Goal: Find specific page/section: Find specific page/section

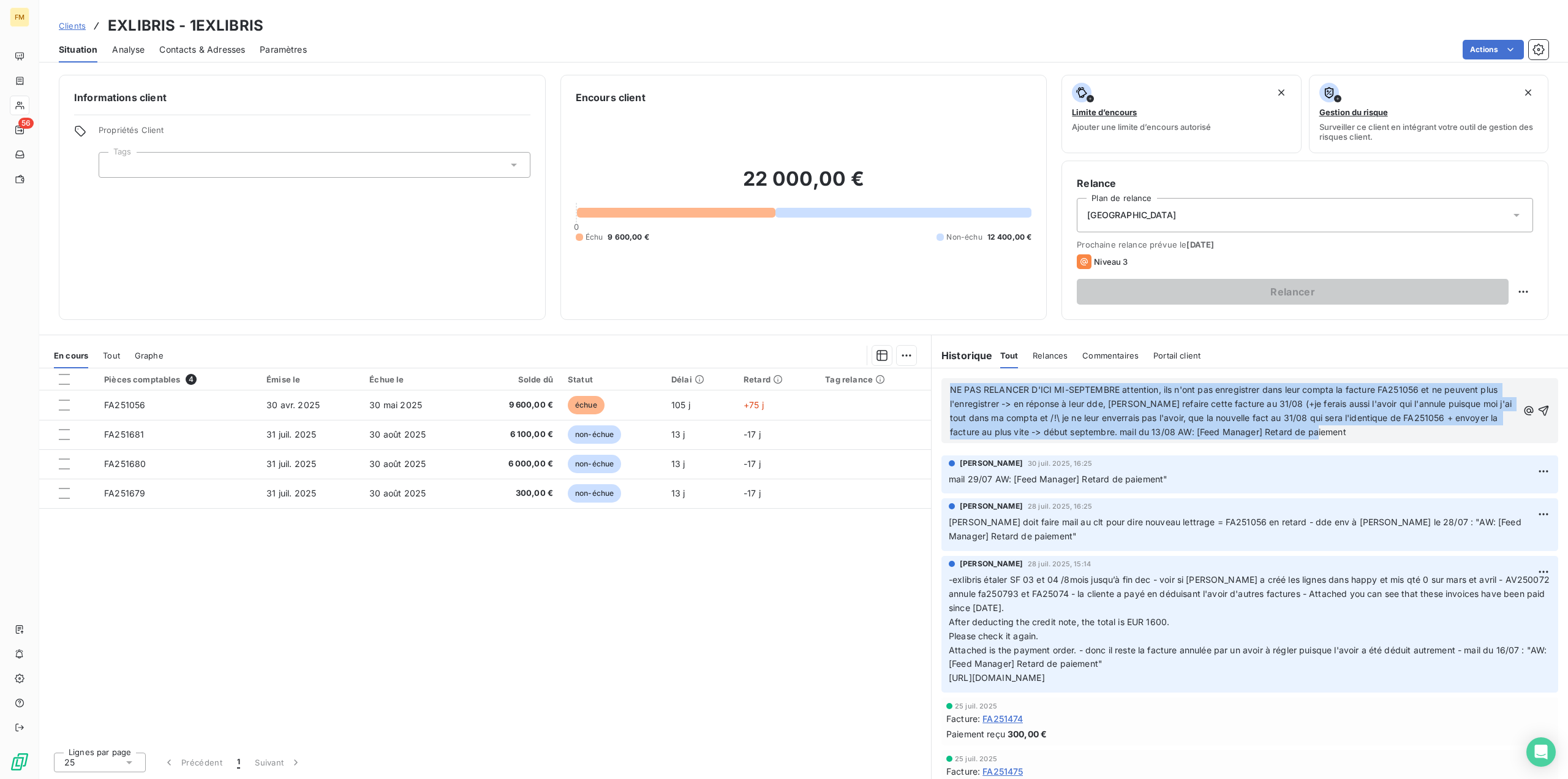
click at [76, 24] on span "Clients" at bounding box center [72, 26] width 27 height 10
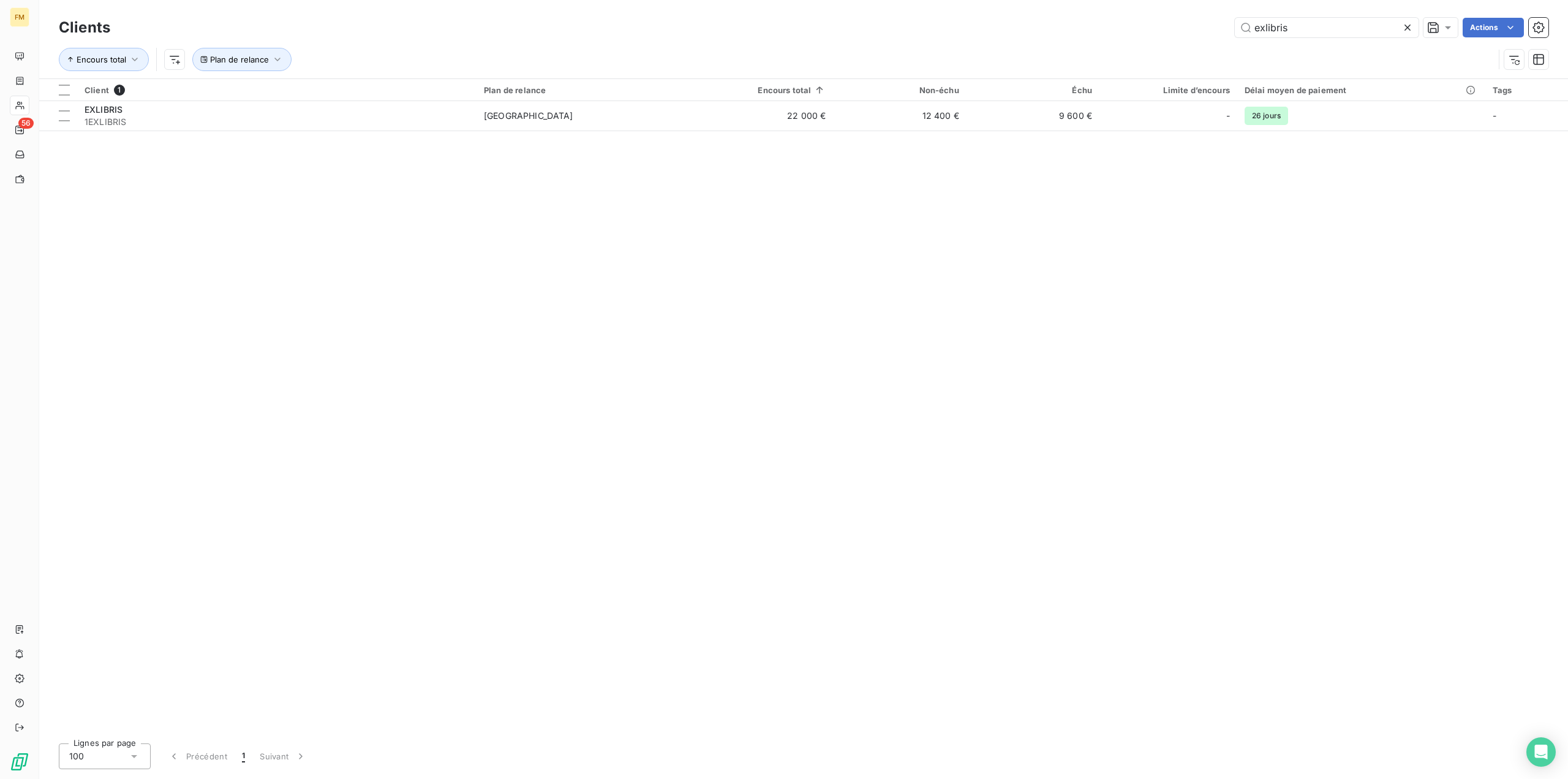
drag, startPoint x: 1300, startPoint y: 28, endPoint x: 1024, endPoint y: -52, distance: 287.4
click at [1024, 0] on html "FM 56 Clients exlibris Actions Encours total Plan de relance Client 1 Plan de r…" at bounding box center [784, 389] width 1568 height 779
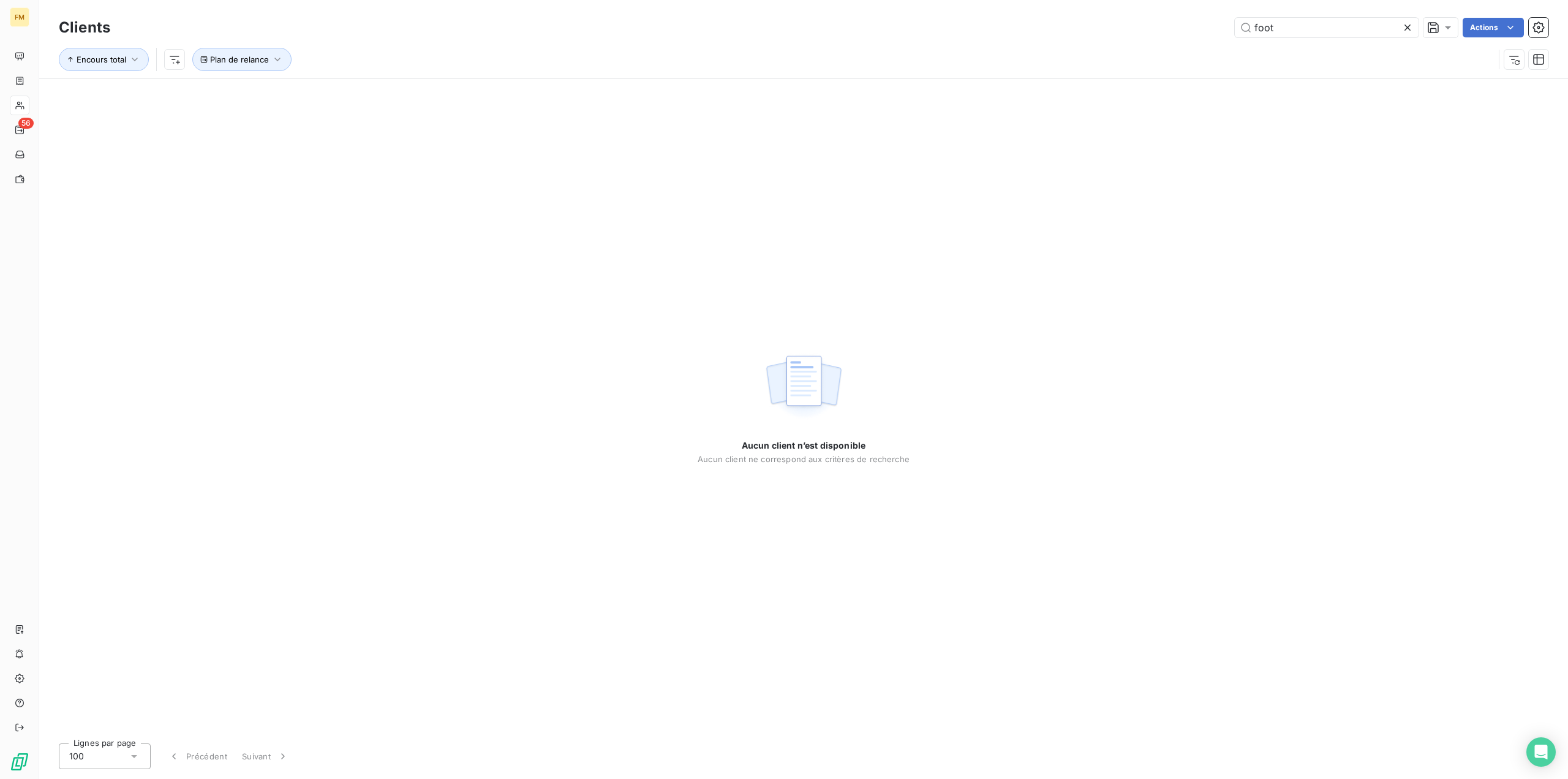
type input "foot"
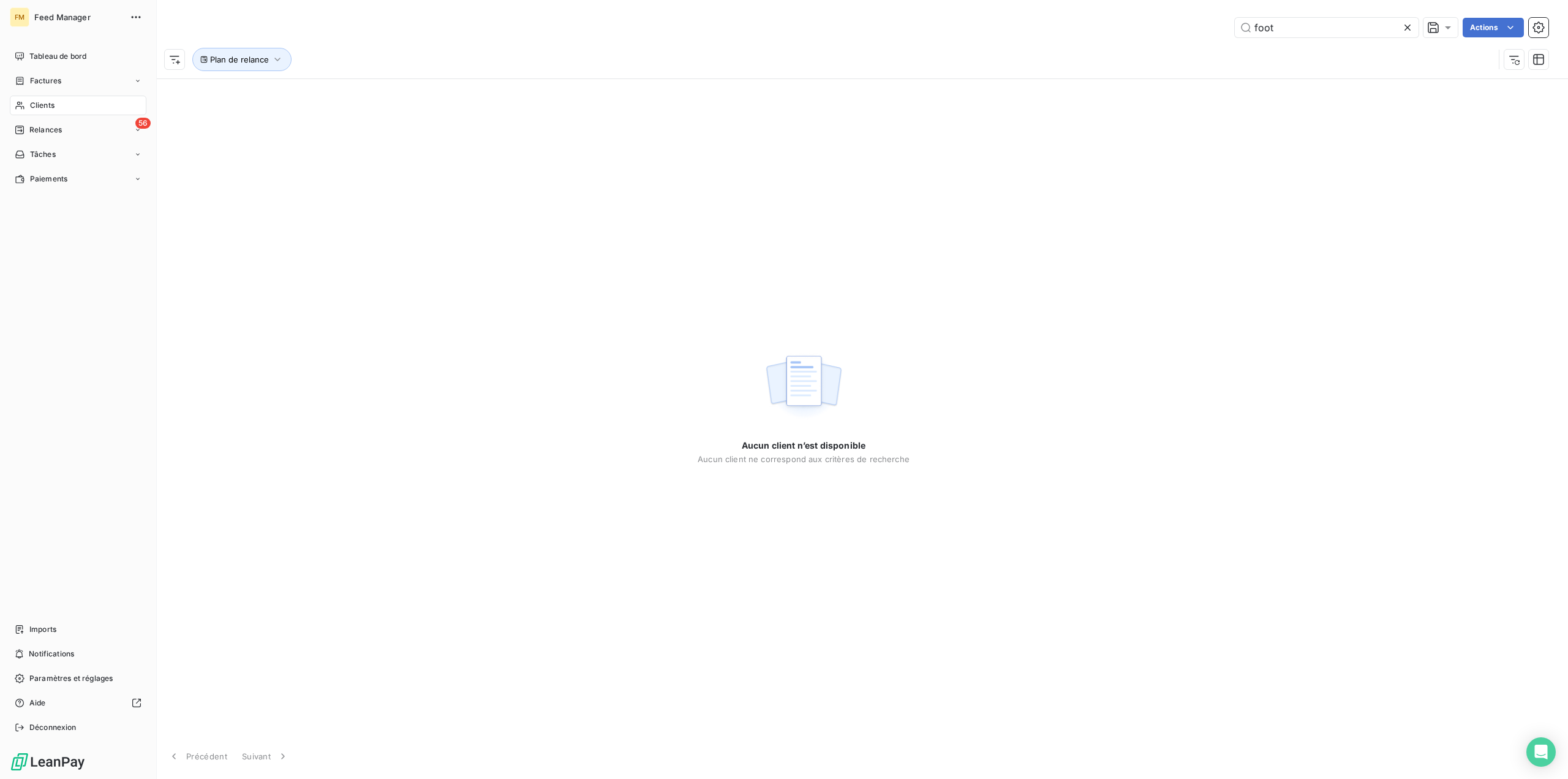
click at [14, 103] on div "Clients" at bounding box center [78, 105] width 137 height 19
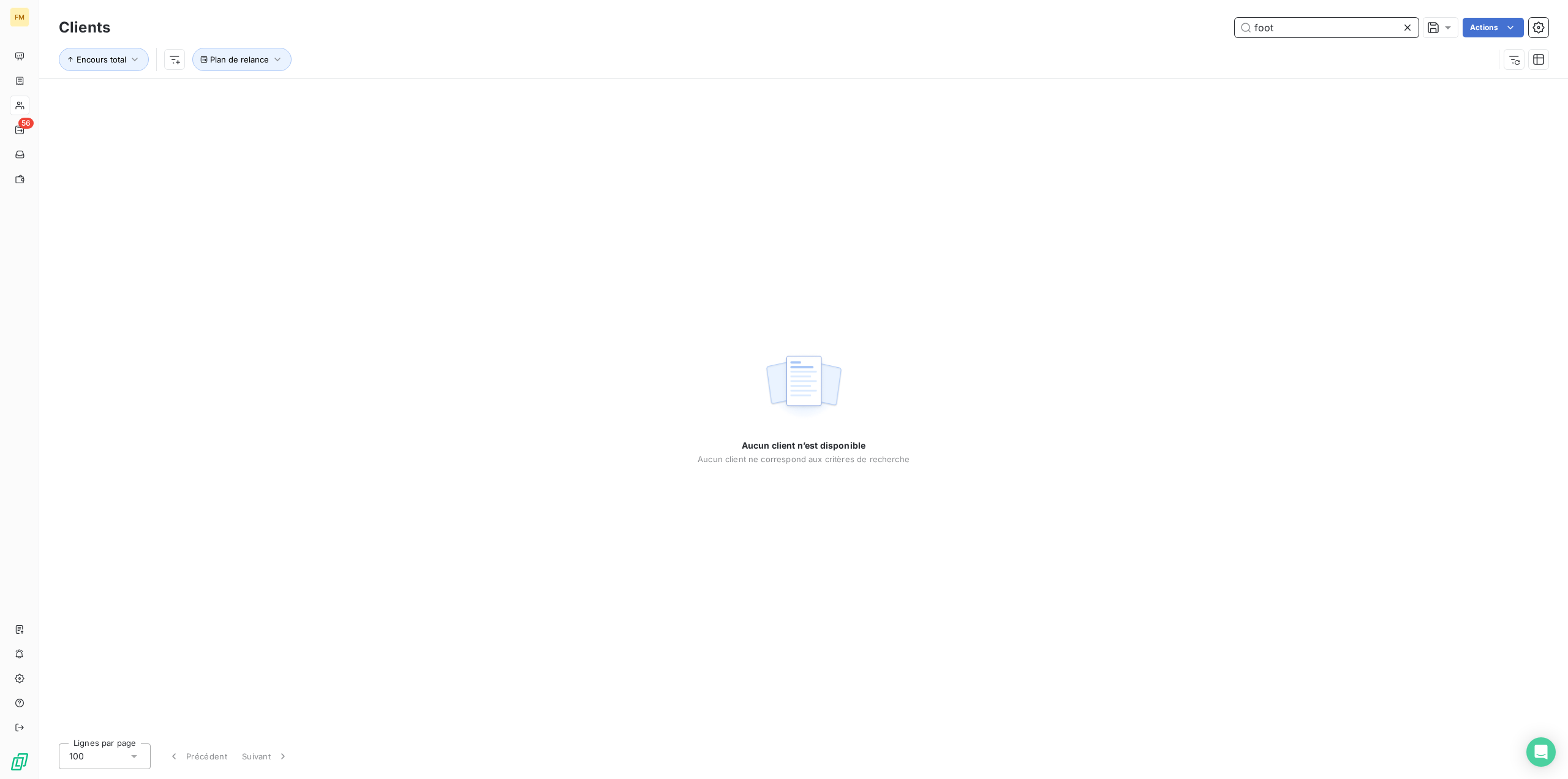
click at [1307, 26] on input "foot" at bounding box center [1327, 27] width 184 height 19
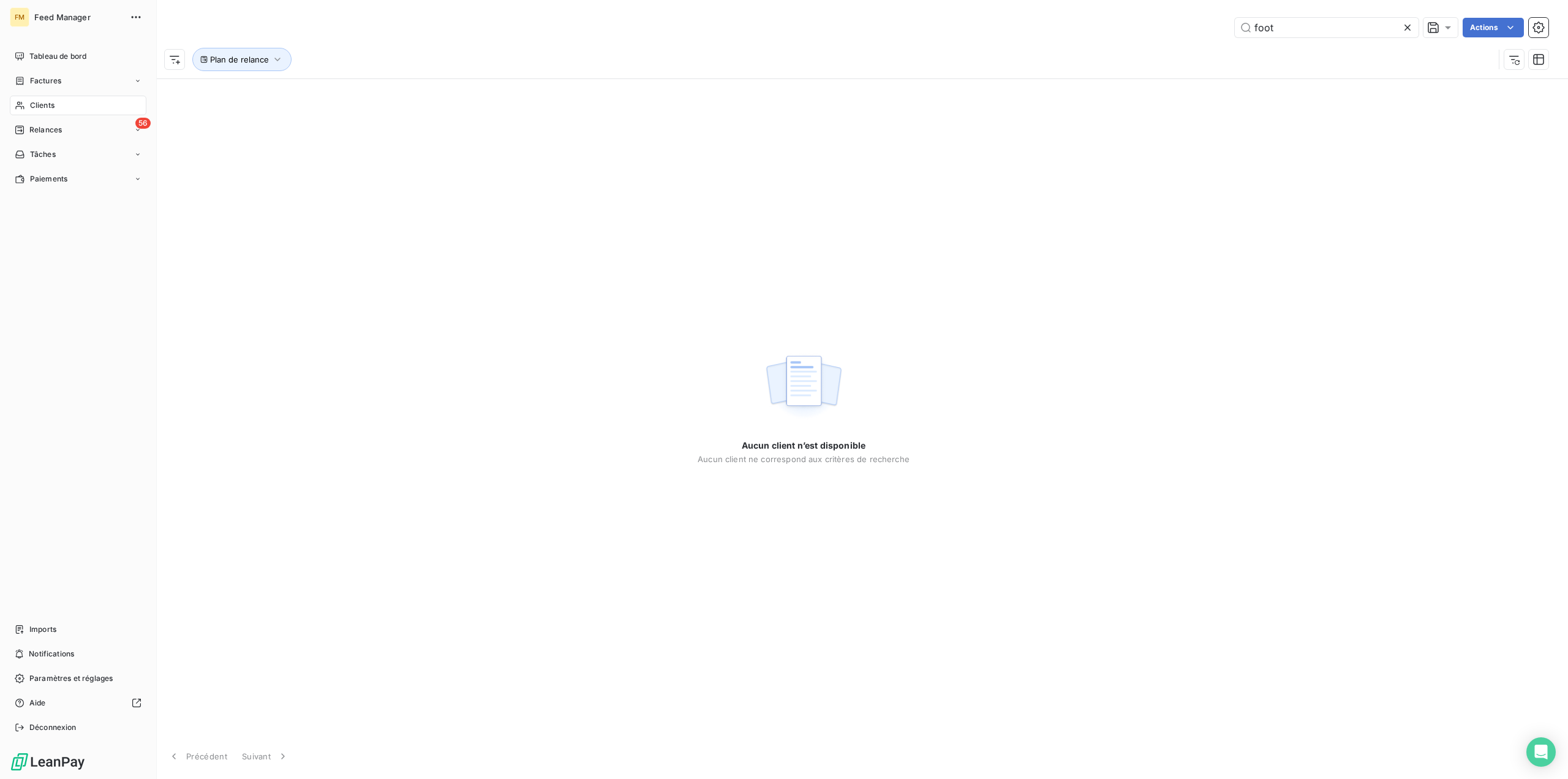
click at [32, 108] on span "Clients" at bounding box center [42, 105] width 24 height 11
click at [50, 135] on div "56 Relances" at bounding box center [78, 129] width 137 height 19
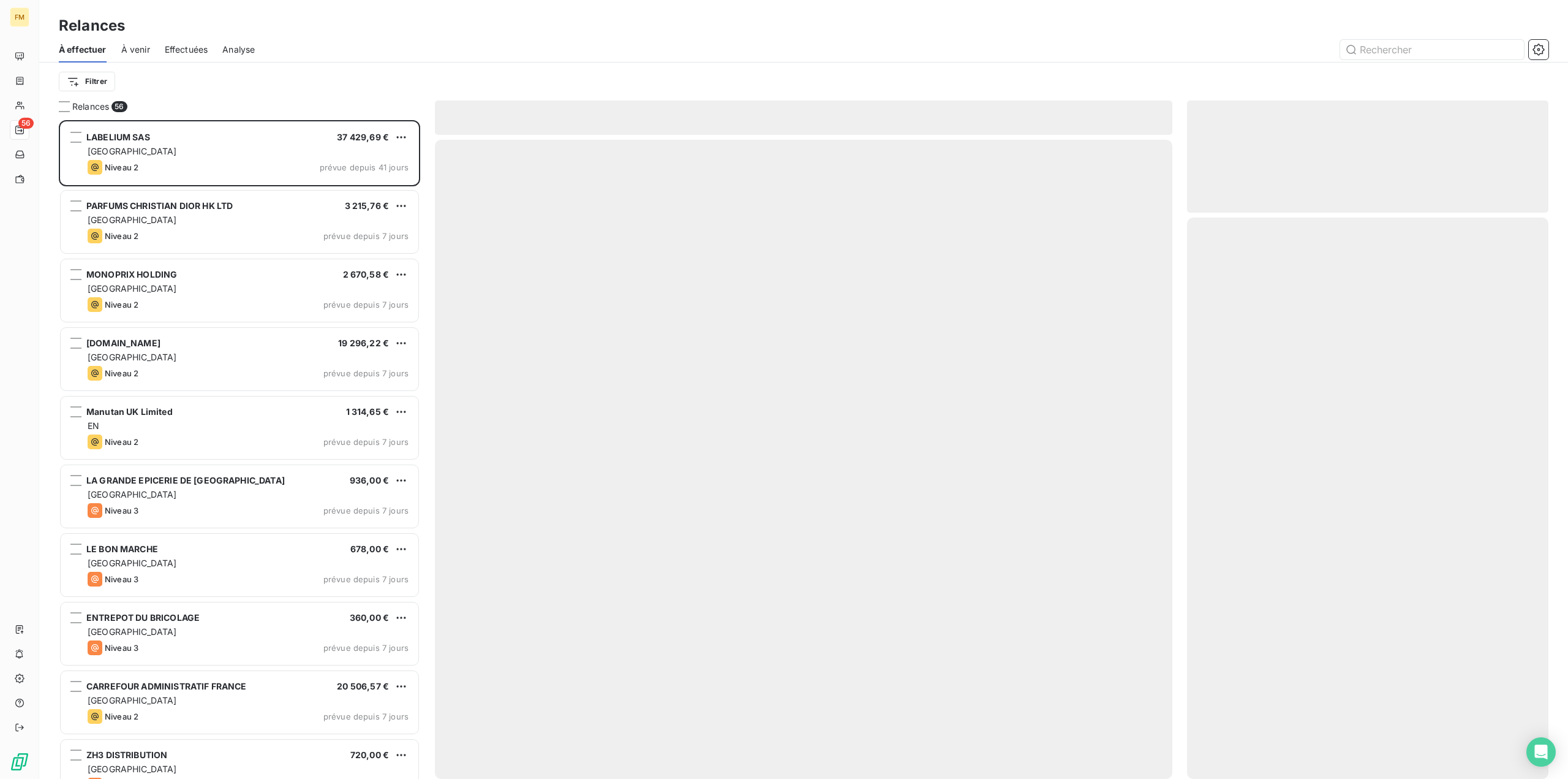
scroll to position [650, 352]
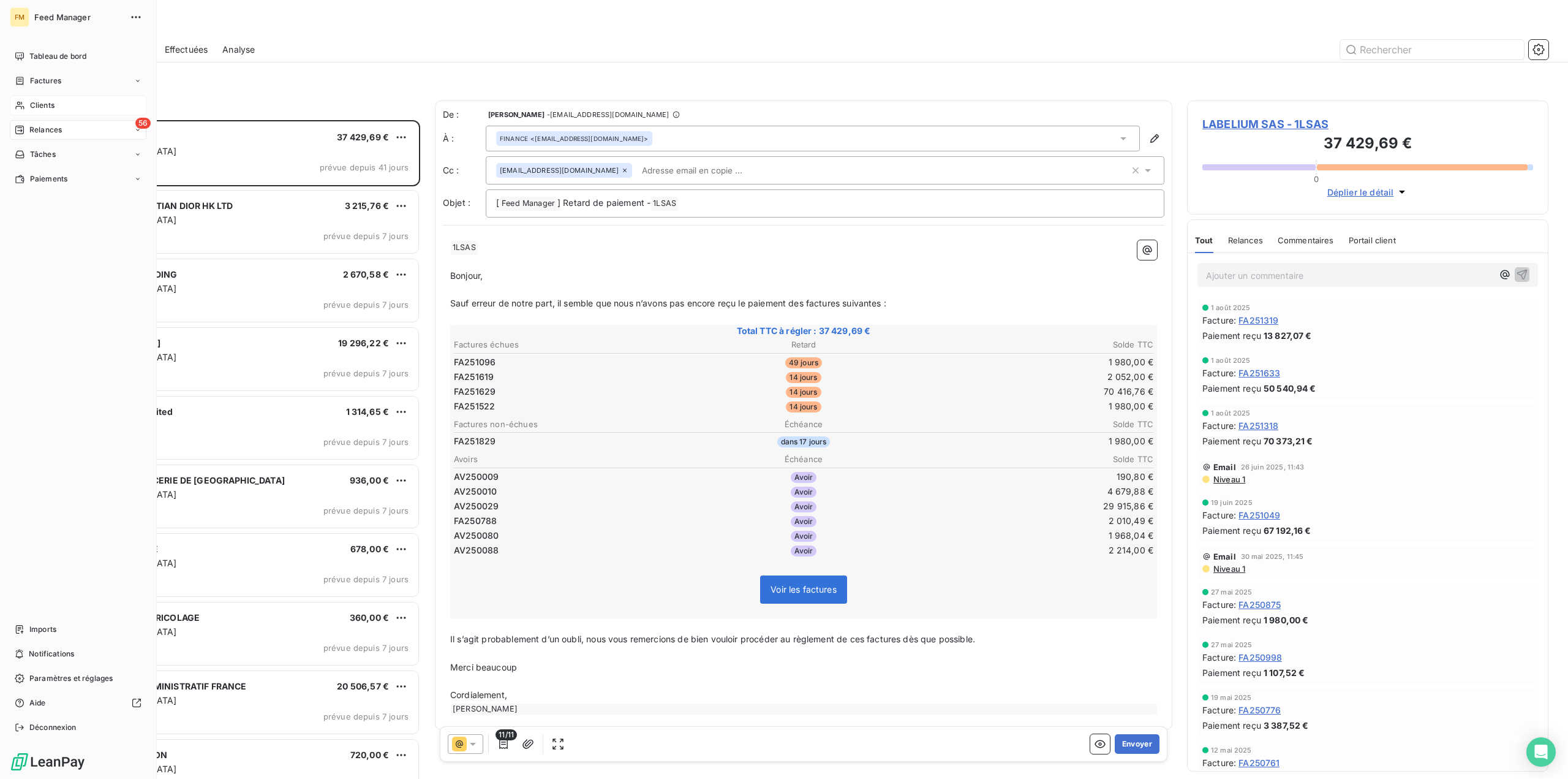
click at [25, 107] on div "Clients" at bounding box center [78, 105] width 137 height 19
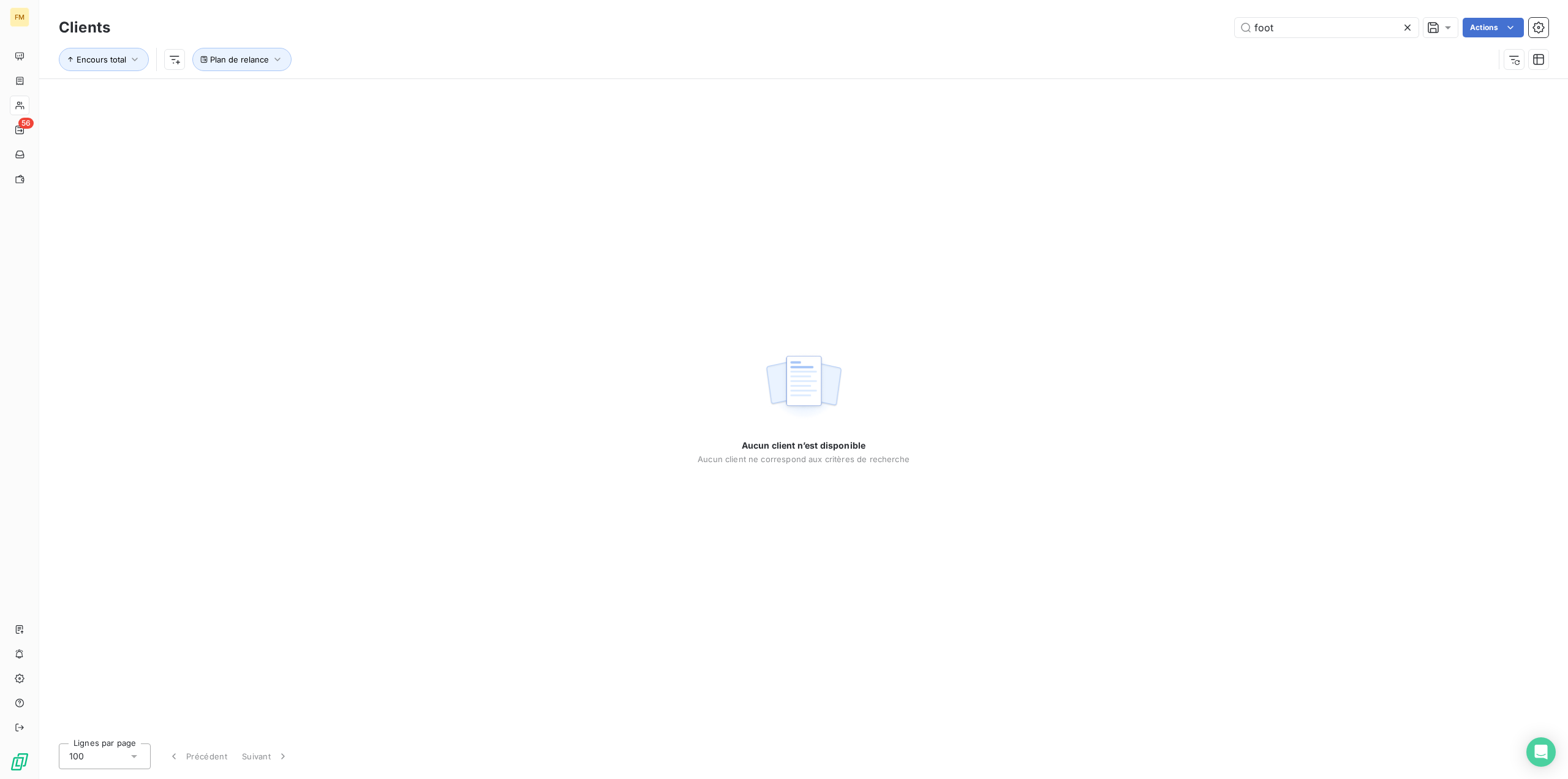
drag, startPoint x: 1273, startPoint y: 27, endPoint x: 1071, endPoint y: 18, distance: 202.2
click at [1109, 27] on div "foot Actions" at bounding box center [837, 27] width 1424 height 19
click at [271, 57] on icon "button" at bounding box center [277, 59] width 13 height 13
click at [264, 124] on span "Supprimer le filtre" at bounding box center [255, 124] width 71 height 13
click at [1321, 27] on input "foot" at bounding box center [1327, 27] width 184 height 19
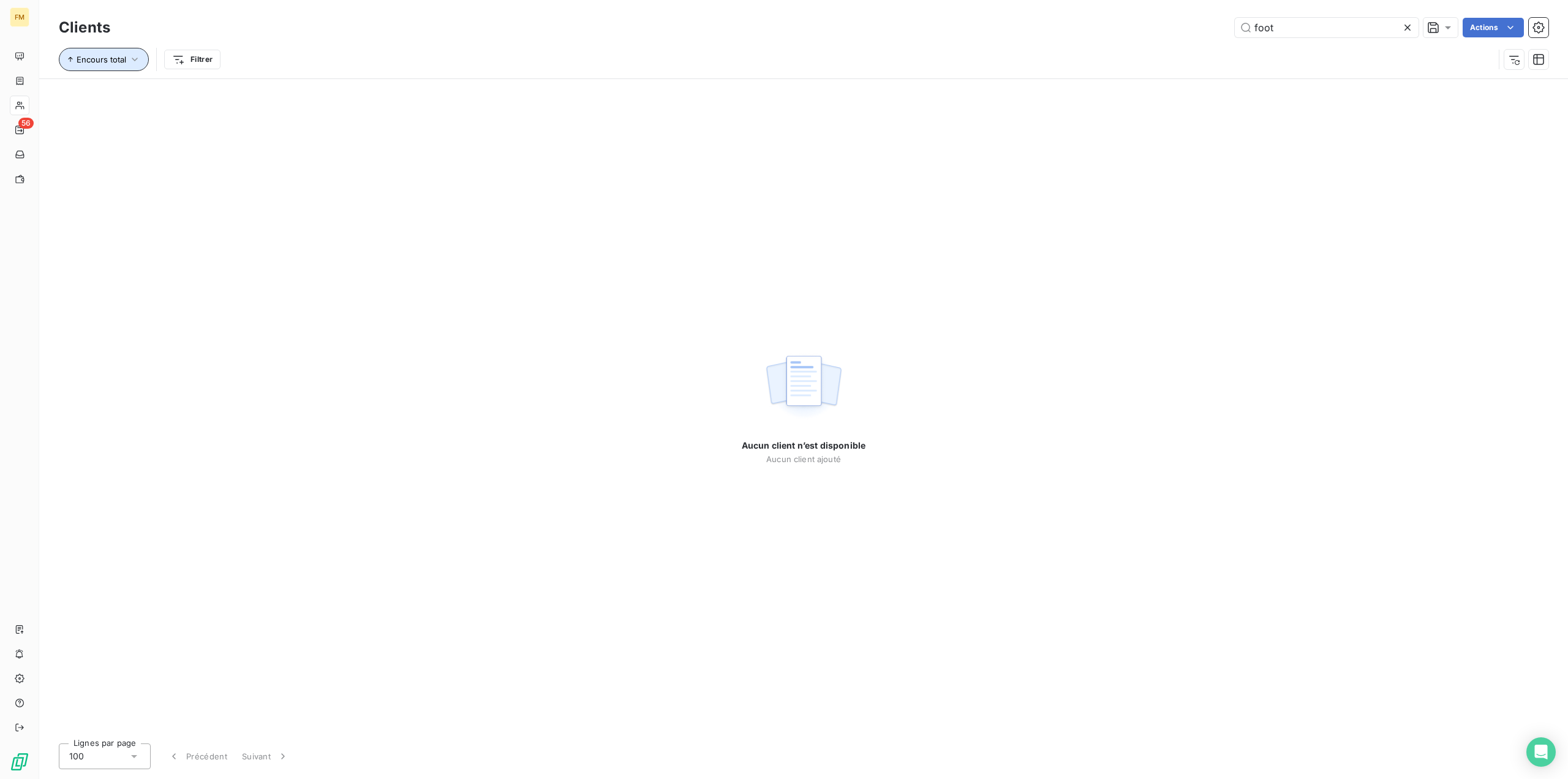
click at [137, 63] on icon "button" at bounding box center [134, 59] width 13 height 13
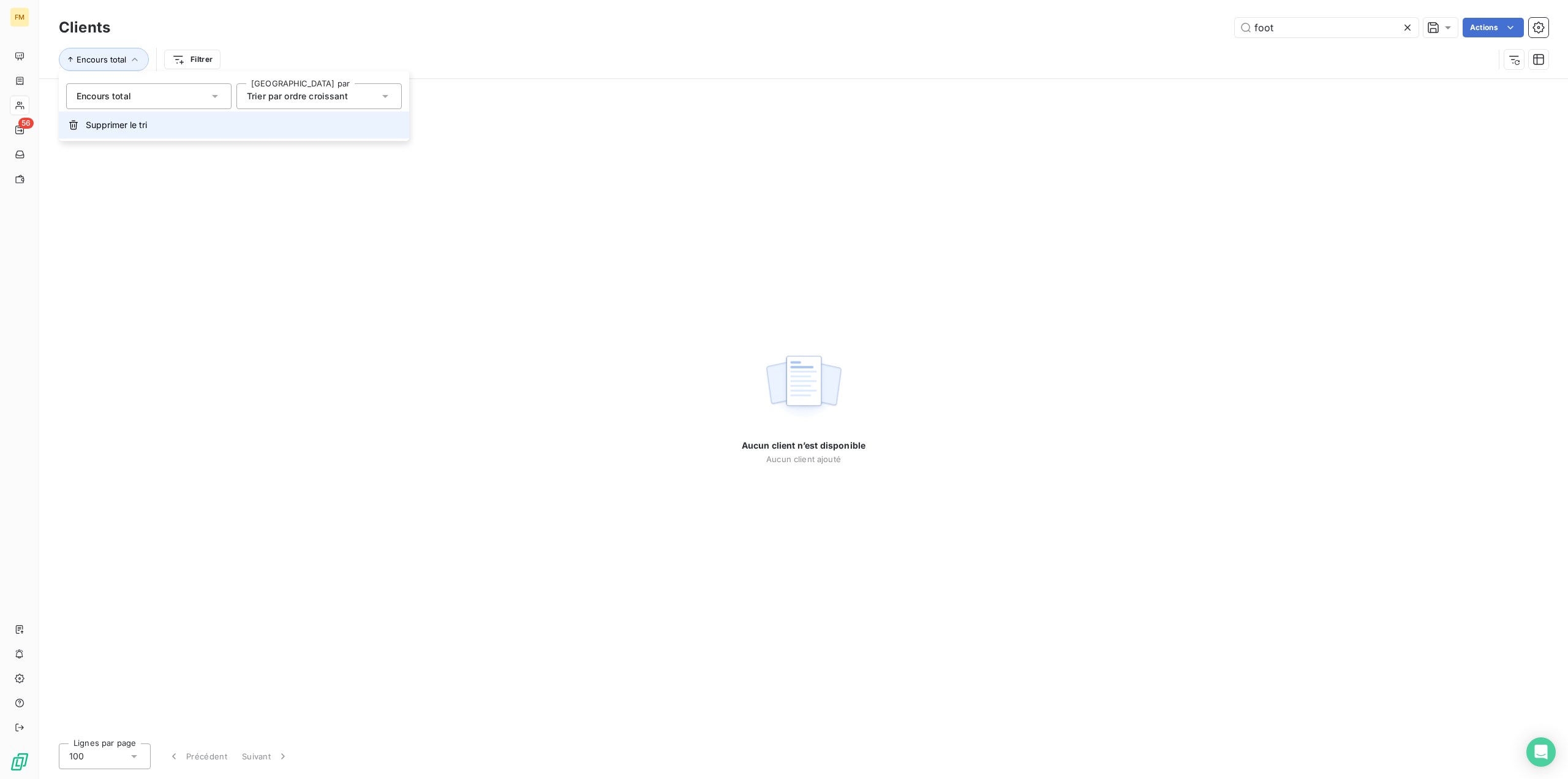
click at [136, 122] on span "Supprimer le tri" at bounding box center [116, 124] width 61 height 13
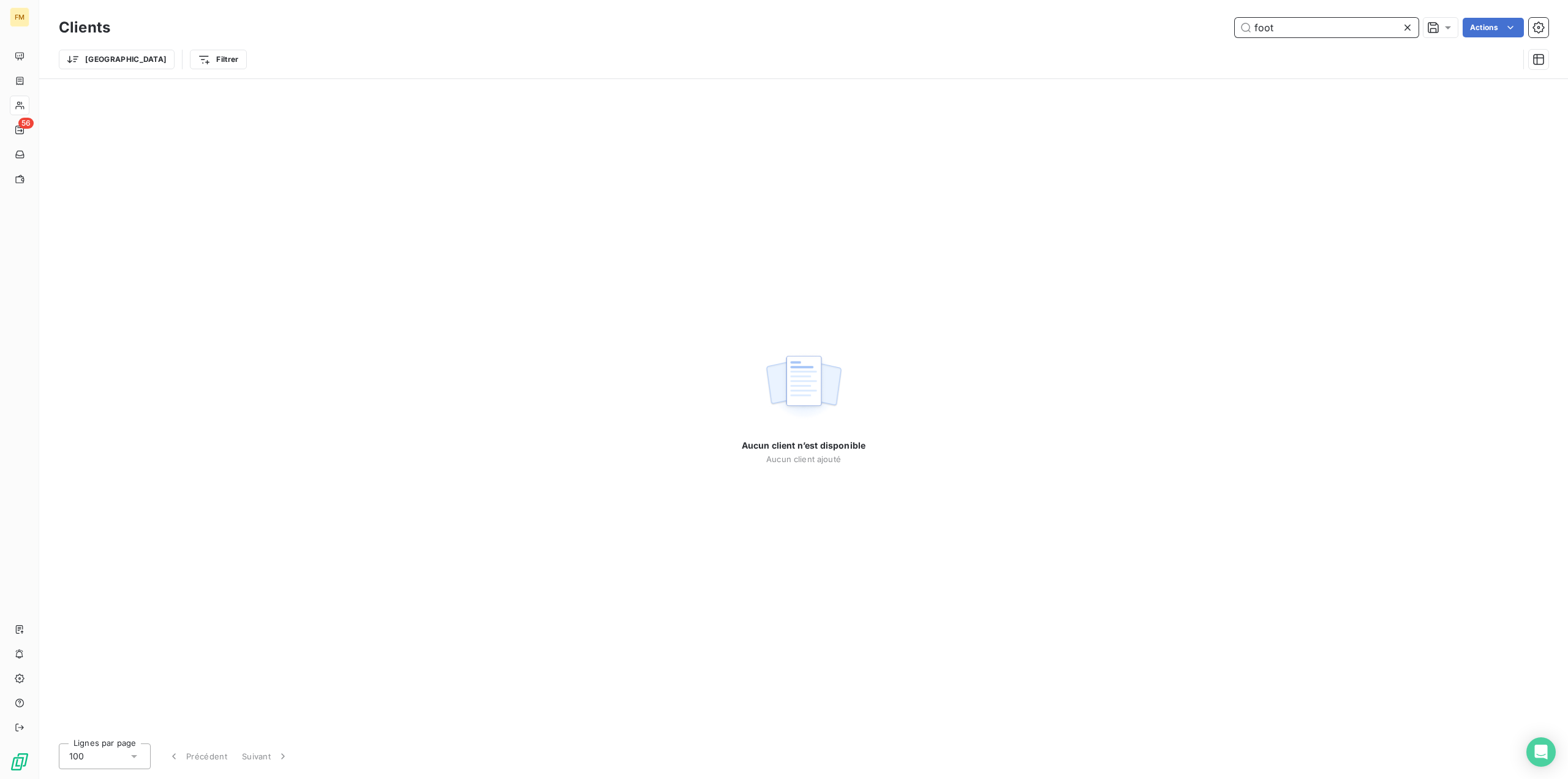
click at [1303, 30] on input "foot" at bounding box center [1327, 27] width 184 height 19
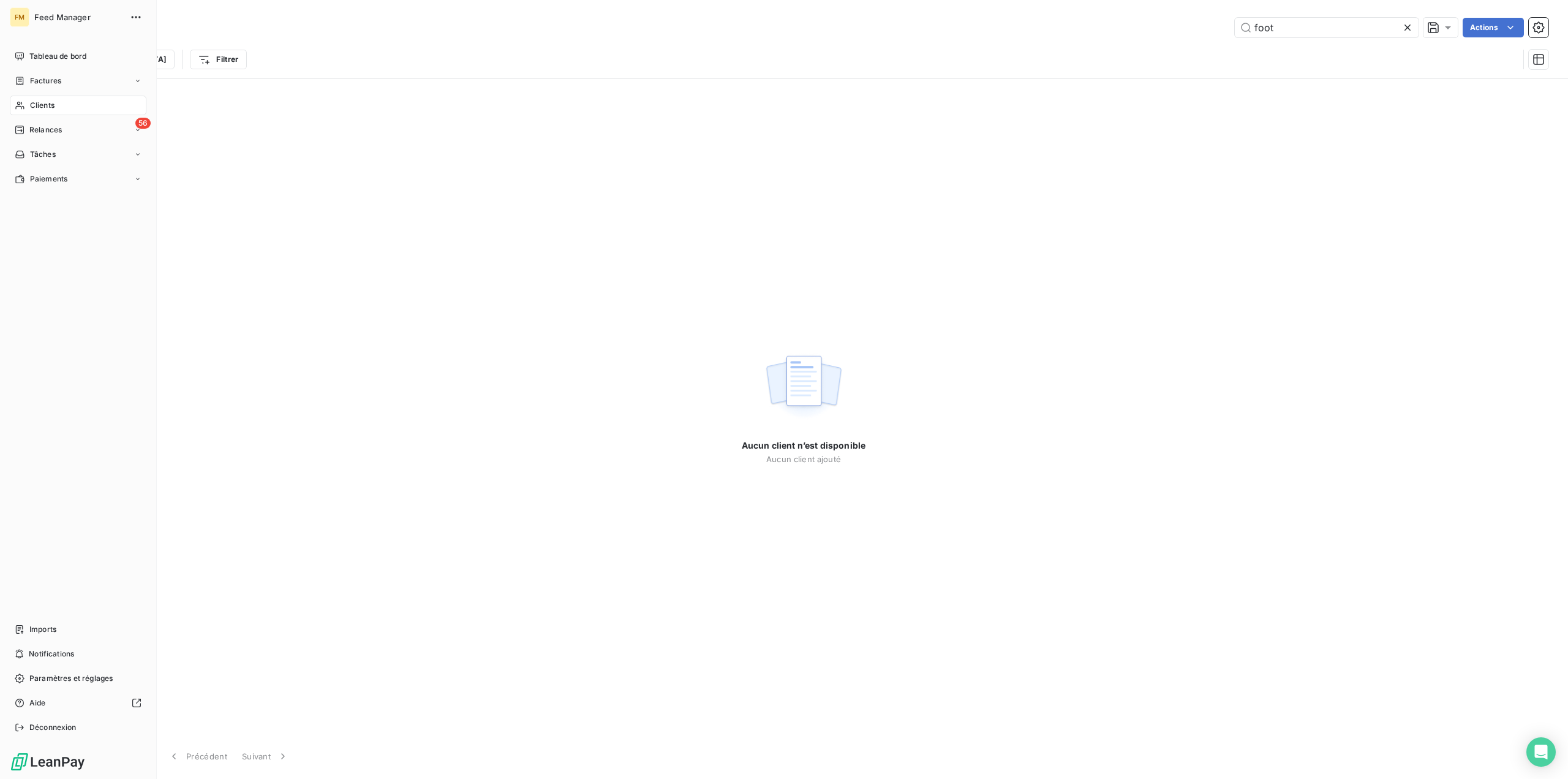
click at [28, 105] on div "Clients" at bounding box center [78, 105] width 137 height 19
drag, startPoint x: 1409, startPoint y: 33, endPoint x: 1349, endPoint y: 48, distance: 61.8
click at [1410, 33] on icon at bounding box center [1407, 28] width 13 height 13
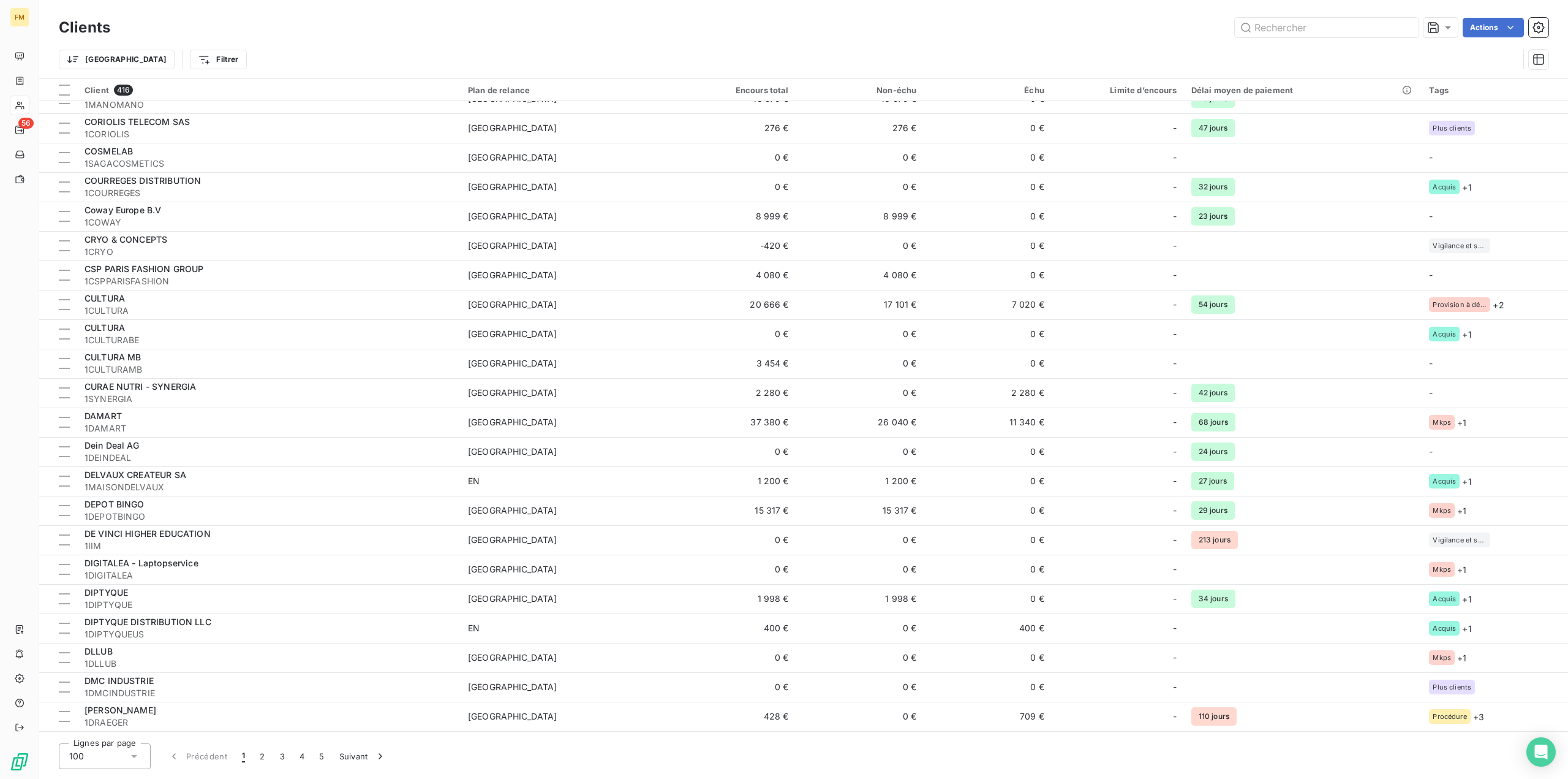
scroll to position [2310, 0]
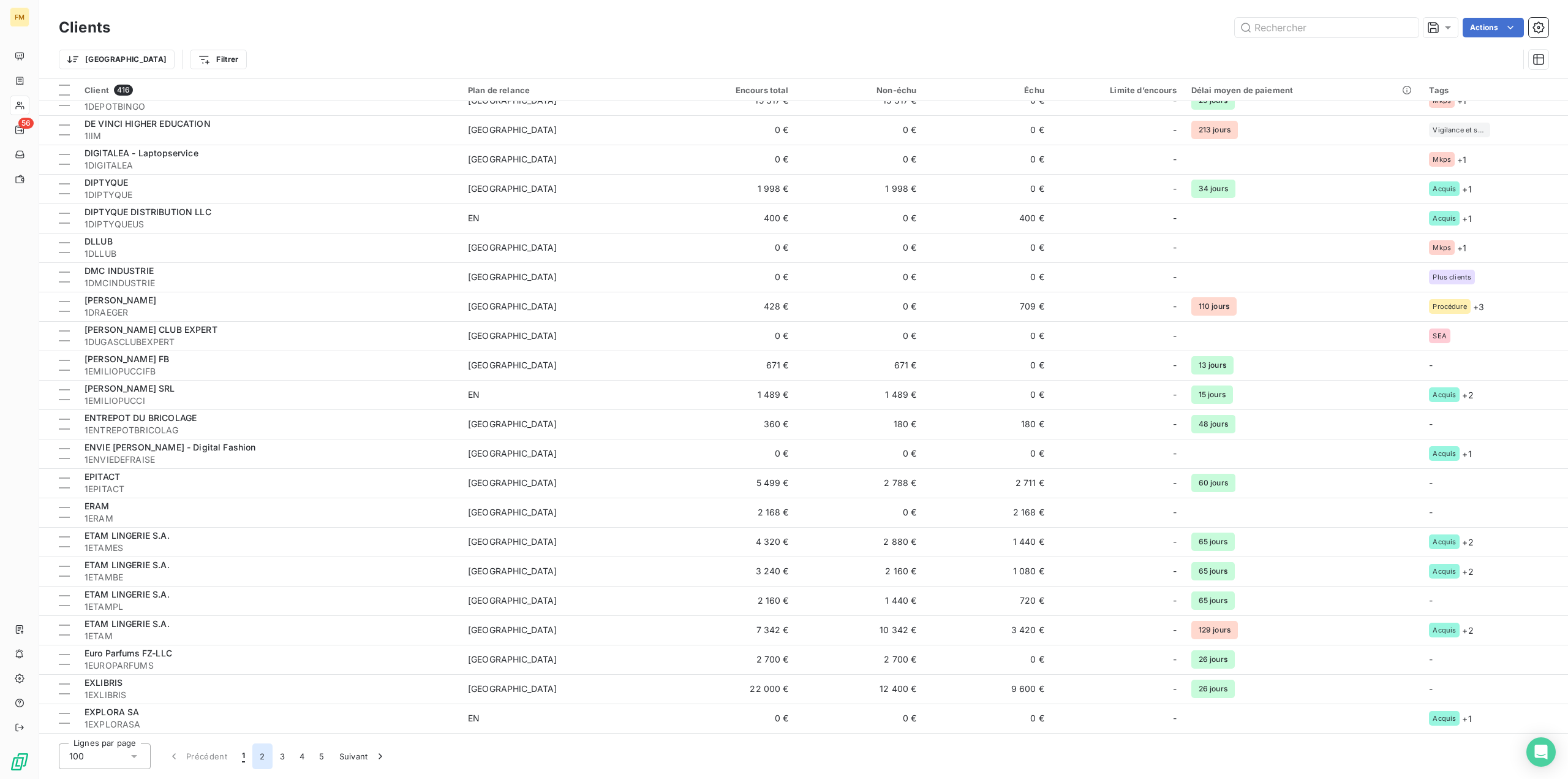
click at [259, 759] on button "2" at bounding box center [261, 756] width 19 height 26
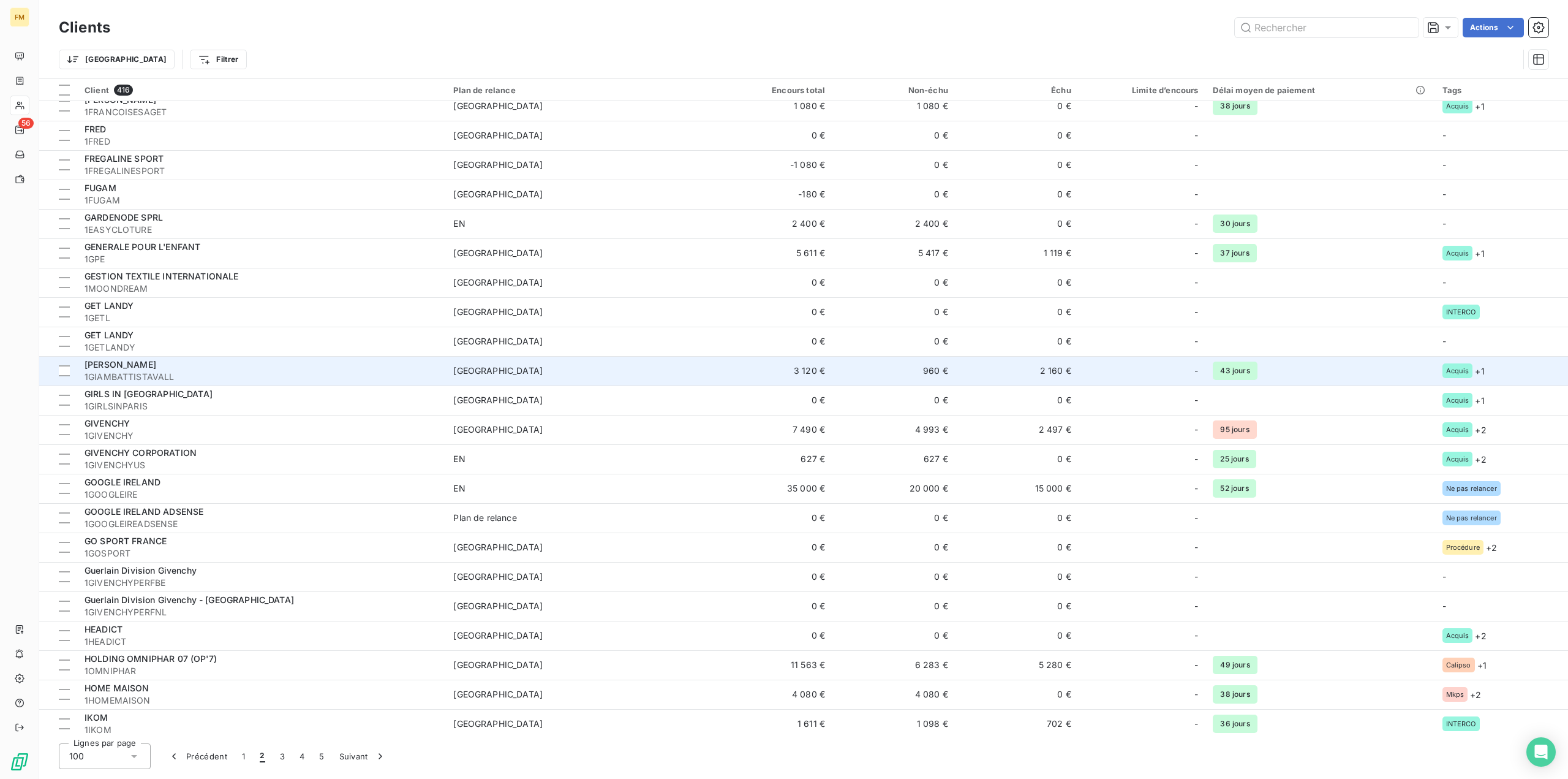
scroll to position [0, 0]
